Goal: Information Seeking & Learning: Learn about a topic

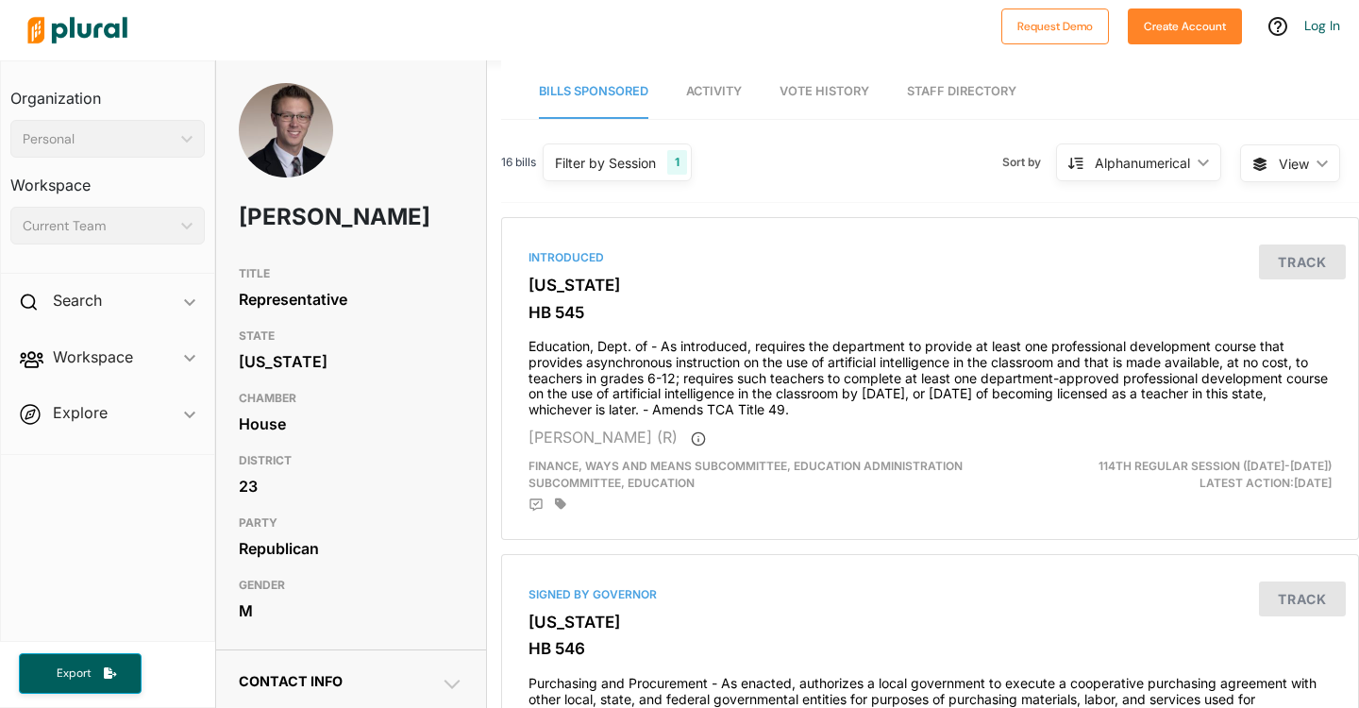
click at [674, 80] on nav "Bills Sponsored Activity Vote History Staff Directory" at bounding box center [930, 89] width 858 height 59
click at [696, 84] on span "Activity" at bounding box center [714, 91] width 56 height 14
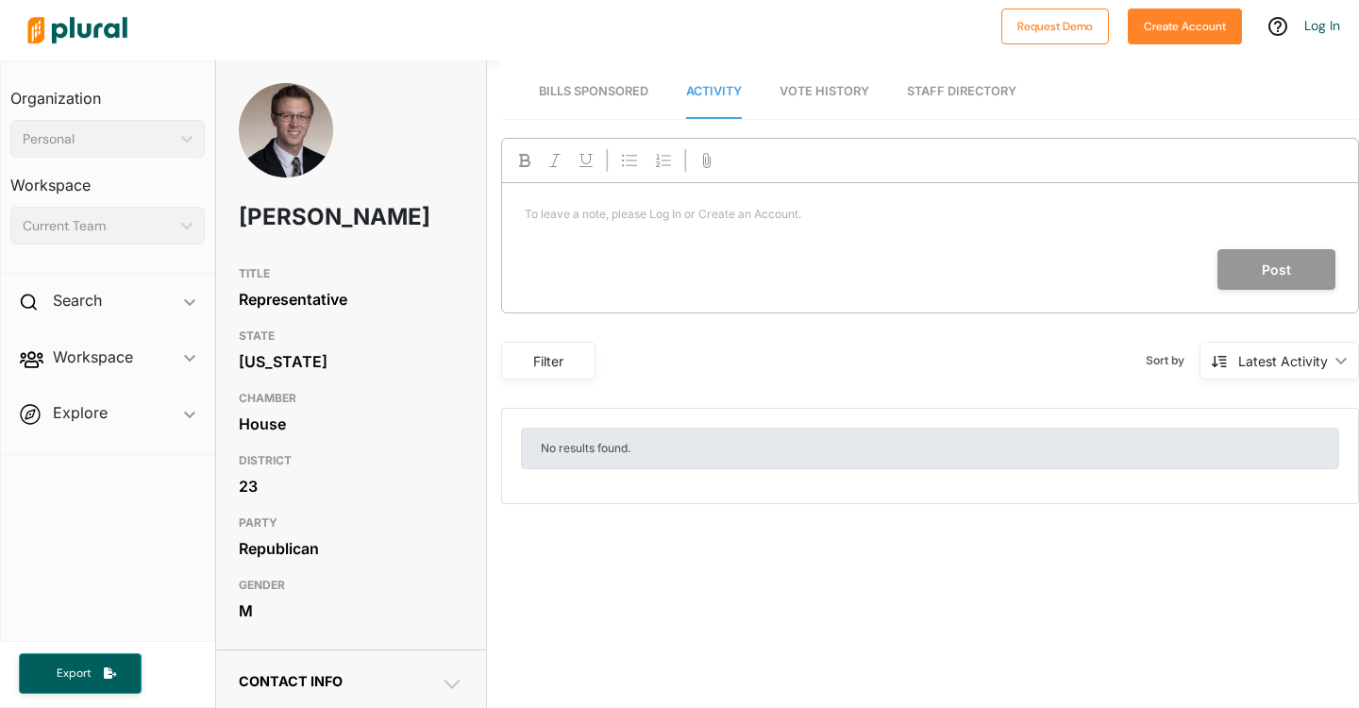
click at [617, 80] on link "Bills Sponsored" at bounding box center [593, 92] width 109 height 54
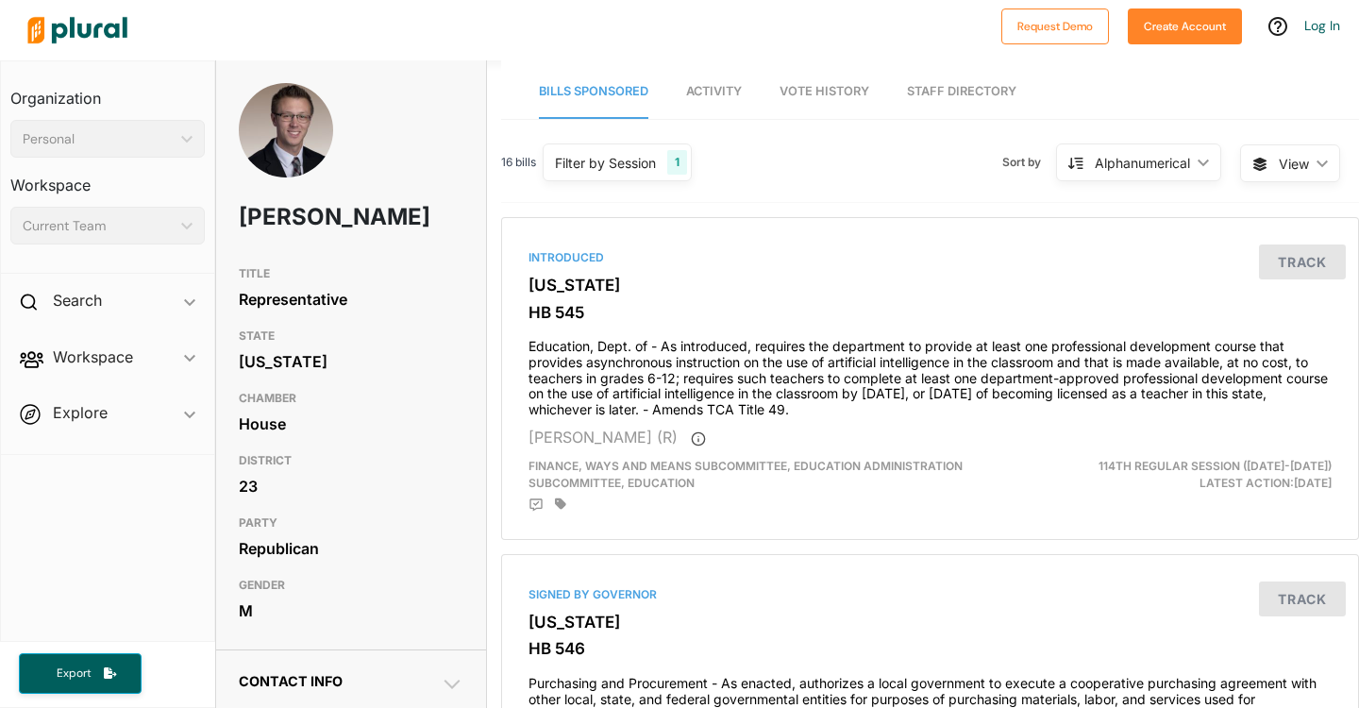
click at [770, 85] on nav "Bills Sponsored Activity Vote History Staff Directory" at bounding box center [930, 89] width 858 height 59
click at [785, 85] on span "Vote History" at bounding box center [824, 91] width 90 height 14
